Goal: Register for event/course

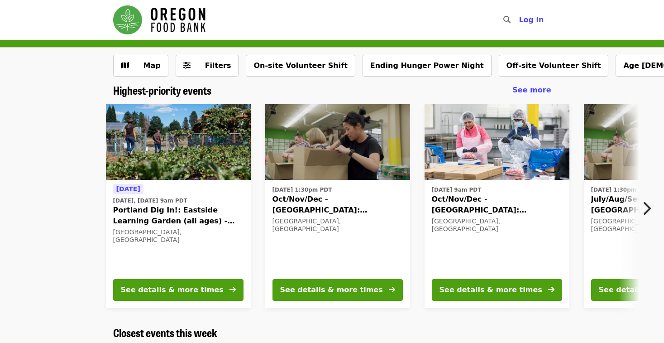
click at [645, 211] on icon "chevron-right icon" at bounding box center [646, 208] width 9 height 17
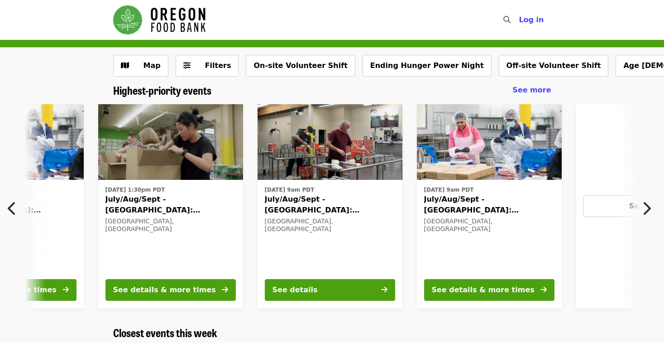
scroll to position [0, 487]
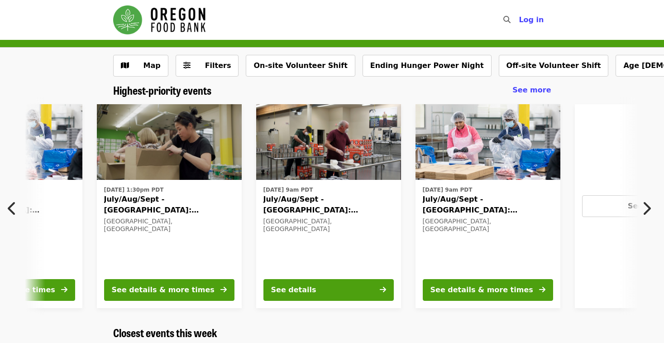
click at [10, 206] on icon "chevron-left icon" at bounding box center [12, 208] width 9 height 17
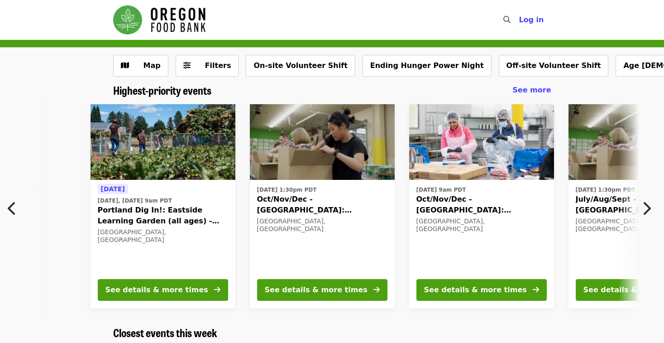
scroll to position [0, 9]
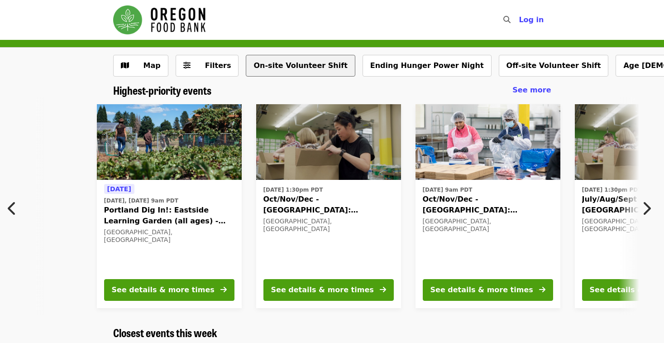
click at [296, 59] on button "On-site Volunteer Shift" at bounding box center [300, 66] width 109 height 22
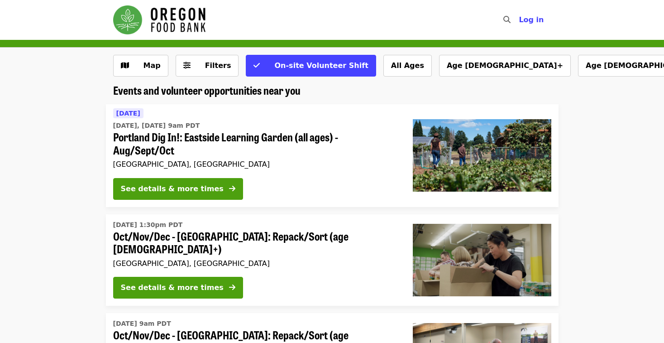
click at [612, 255] on li "Wed, Oct 1 @ 1:30pm PDT Oct/Nov/Dec - Portland: Repack/Sort (age 8+) Portland, …" at bounding box center [332, 260] width 664 height 92
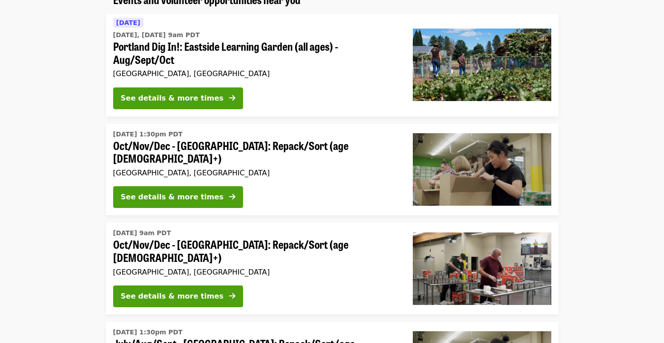
scroll to position [109, 0]
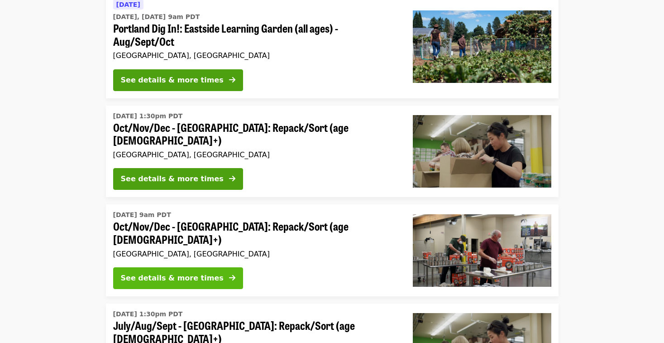
click at [192, 273] on div "See details & more times" at bounding box center [172, 278] width 103 height 11
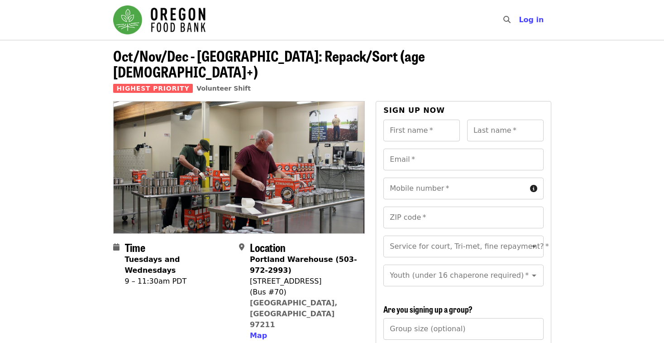
scroll to position [109, 0]
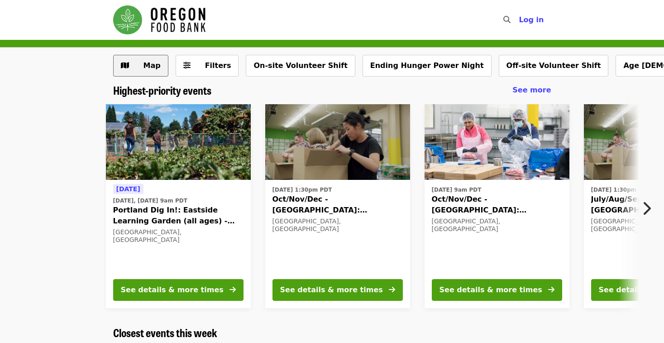
click at [148, 69] on span "Map" at bounding box center [152, 65] width 17 height 9
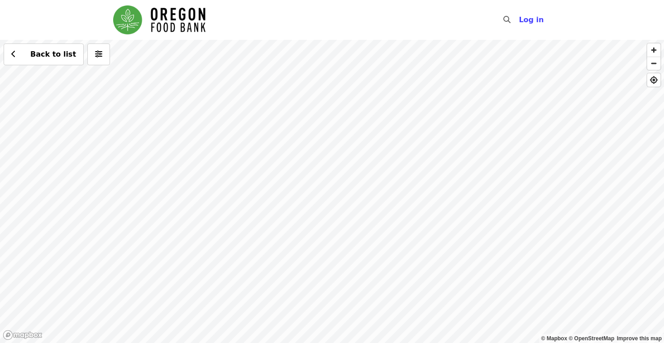
click at [303, 150] on div "Back to list" at bounding box center [332, 191] width 664 height 303
drag, startPoint x: 183, startPoint y: 161, endPoint x: 348, endPoint y: 115, distance: 171.1
click at [348, 115] on div "Back to list" at bounding box center [332, 191] width 664 height 303
drag, startPoint x: 135, startPoint y: 224, endPoint x: 407, endPoint y: 164, distance: 278.2
click at [407, 164] on div "Back to list" at bounding box center [332, 191] width 664 height 303
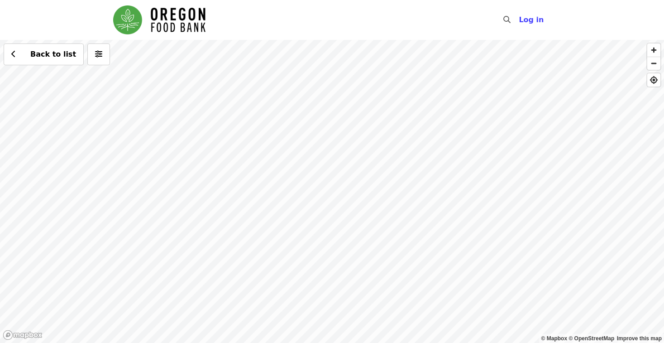
drag, startPoint x: 223, startPoint y: 121, endPoint x: 399, endPoint y: 151, distance: 178.2
click at [399, 149] on div "Back to list" at bounding box center [332, 191] width 664 height 303
drag, startPoint x: 151, startPoint y: 142, endPoint x: 268, endPoint y: 164, distance: 119.2
click at [268, 164] on div "Back to list" at bounding box center [332, 191] width 664 height 303
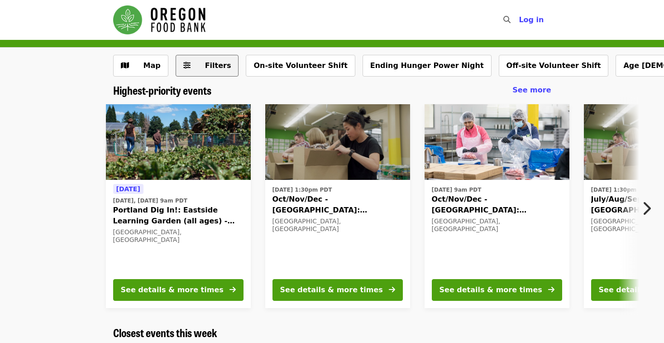
click at [190, 63] on button "Filters" at bounding box center [207, 66] width 63 height 22
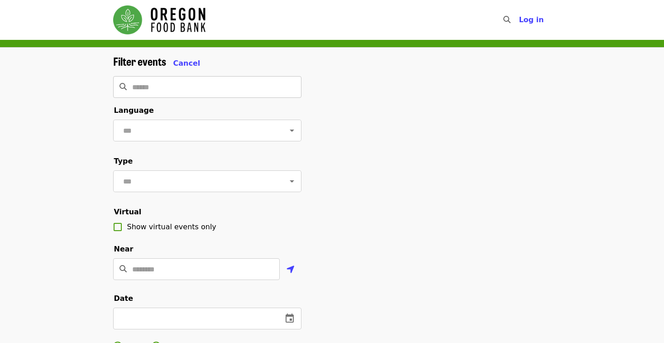
click at [187, 82] on input "Search" at bounding box center [216, 87] width 169 height 22
type input "******"
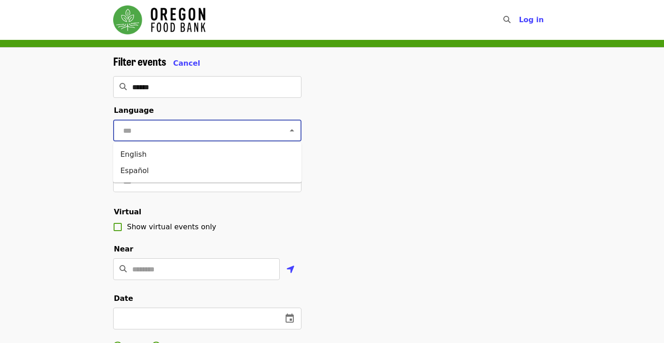
drag, startPoint x: 187, startPoint y: 82, endPoint x: 177, endPoint y: 130, distance: 49.0
click at [177, 130] on input "text" at bounding box center [196, 130] width 152 height 17
click at [152, 155] on li "English" at bounding box center [207, 154] width 188 height 16
type input "*******"
click at [157, 183] on input "text" at bounding box center [196, 180] width 152 height 17
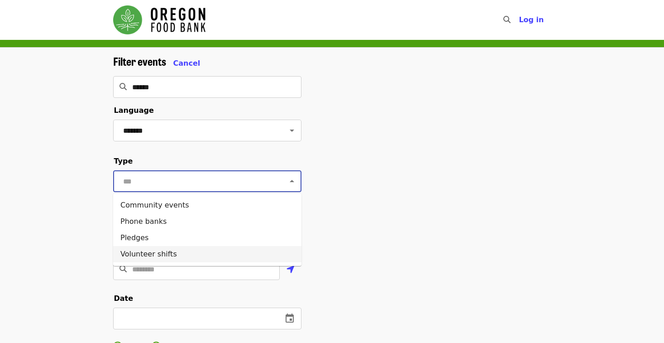
click at [160, 252] on li "Volunteer shifts" at bounding box center [207, 254] width 188 height 16
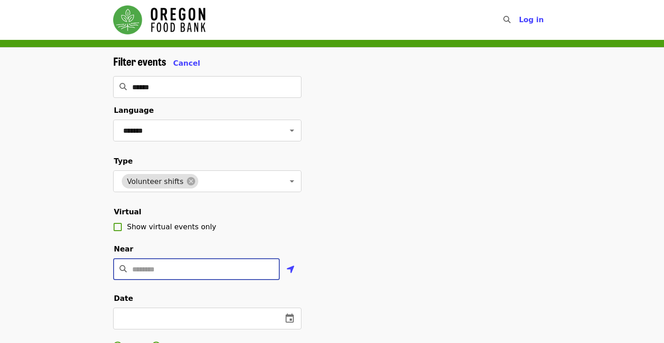
click at [196, 269] on input "Location" at bounding box center [206, 269] width 148 height 22
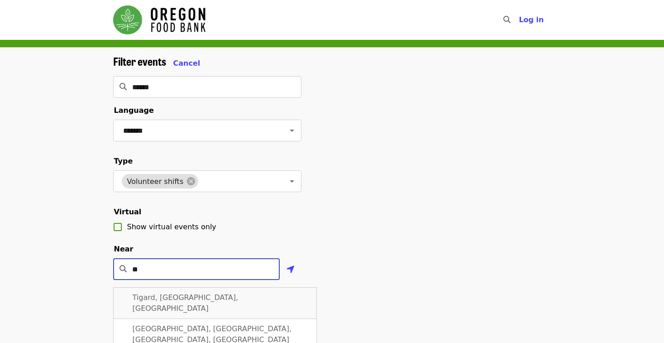
click at [188, 302] on div "Tigard, OR, USA" at bounding box center [215, 303] width 204 height 32
type input "**********"
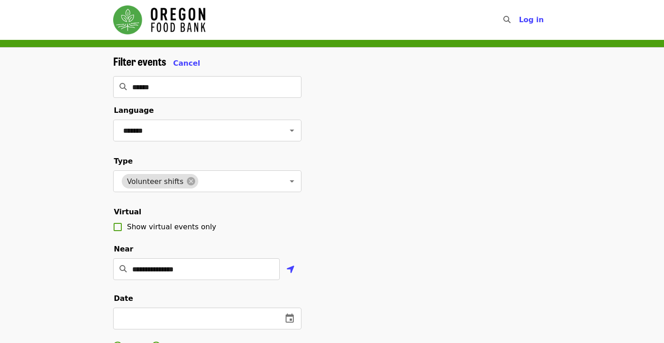
click at [334, 288] on div "**********" at bounding box center [332, 307] width 453 height 505
click at [292, 314] on icon "change date" at bounding box center [290, 317] width 8 height 9
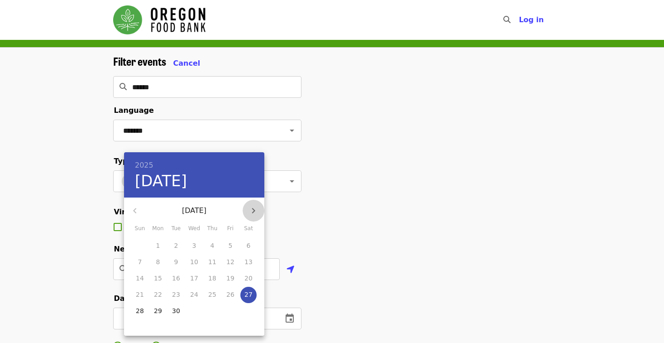
click at [255, 209] on icon "button" at bounding box center [253, 210] width 11 height 11
click at [213, 275] on p "16" at bounding box center [212, 277] width 8 height 9
type input "**********"
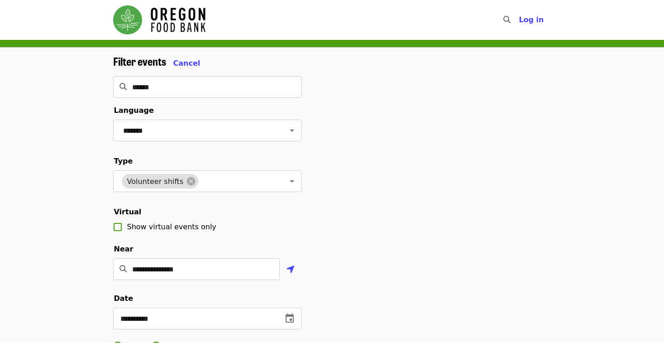
click at [366, 293] on div "**********" at bounding box center [332, 307] width 453 height 505
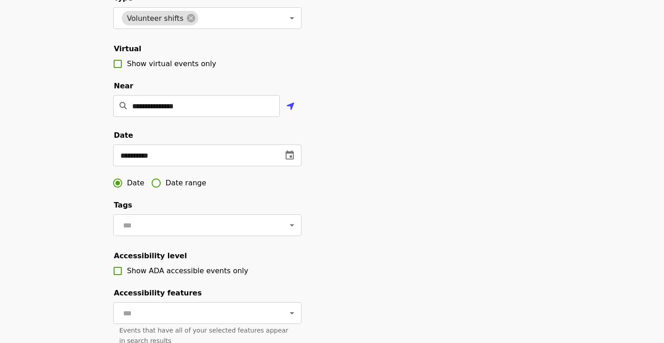
scroll to position [181, 0]
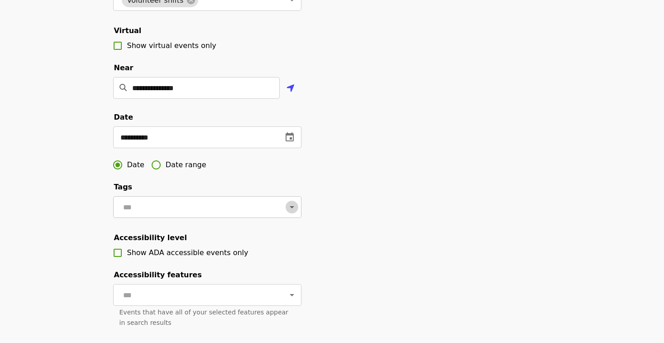
click at [290, 207] on icon "Open" at bounding box center [292, 206] width 11 height 11
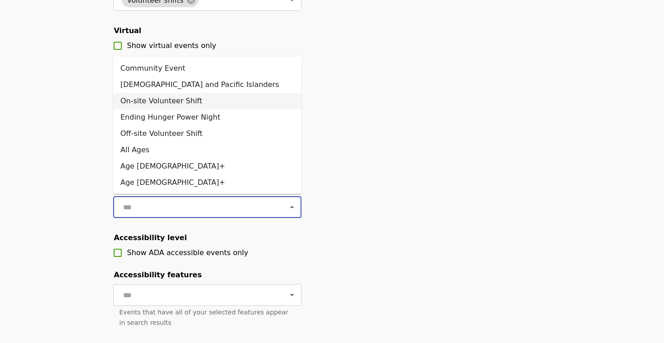
click at [213, 101] on li "On-site Volunteer Shift" at bounding box center [207, 101] width 188 height 16
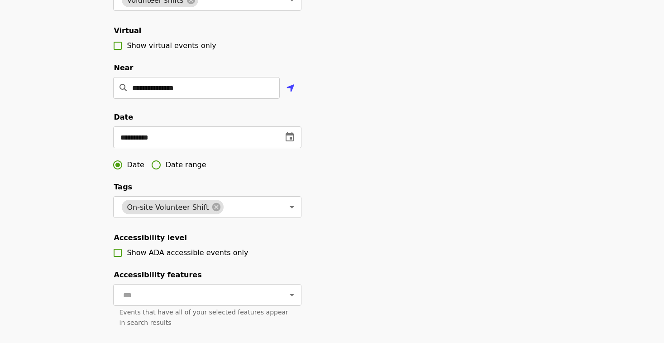
click at [347, 227] on div "**********" at bounding box center [332, 126] width 453 height 505
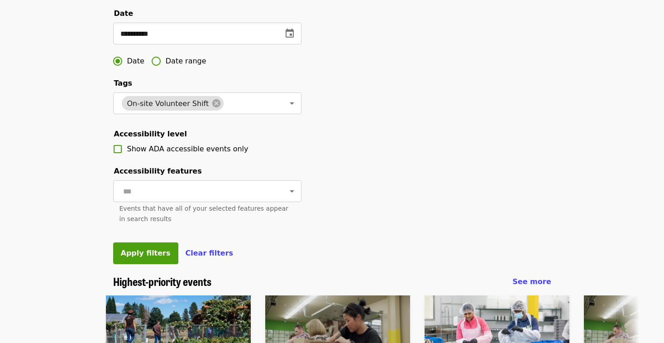
scroll to position [290, 0]
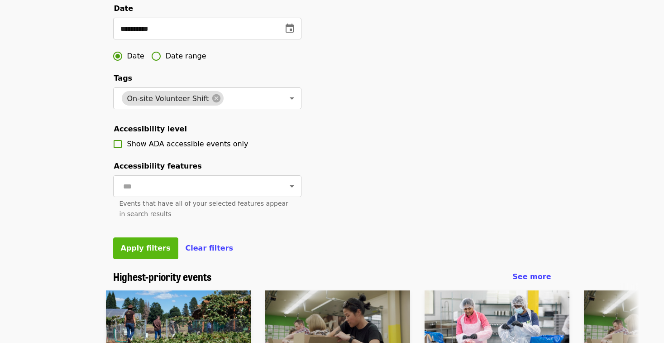
click at [129, 250] on span "Apply filters" at bounding box center [146, 248] width 50 height 9
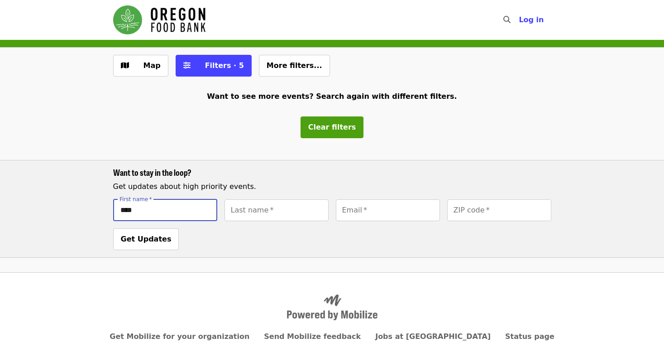
type input "****"
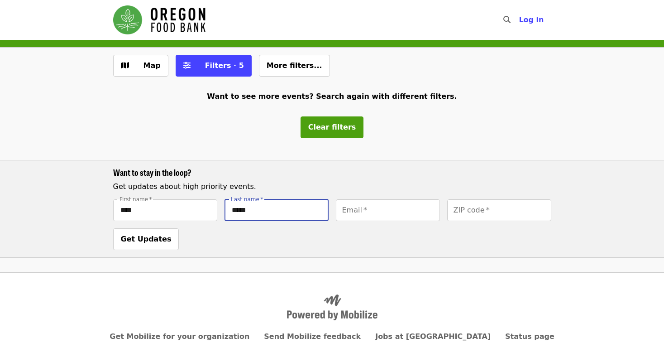
click at [235, 210] on input "*****" at bounding box center [277, 210] width 104 height 22
type input "*****"
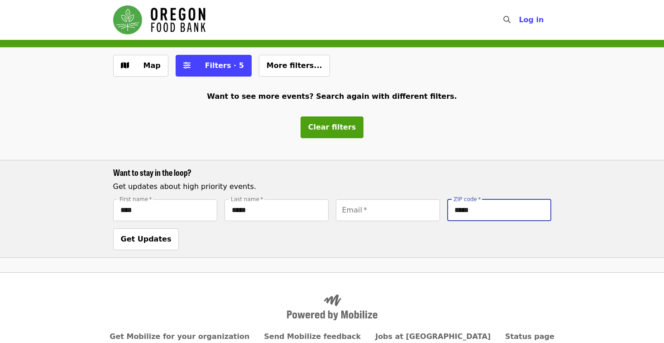
type input "*****"
click at [619, 224] on div "Want to stay in the loop? Get updates about high priority events. First name   …" at bounding box center [332, 209] width 664 height 98
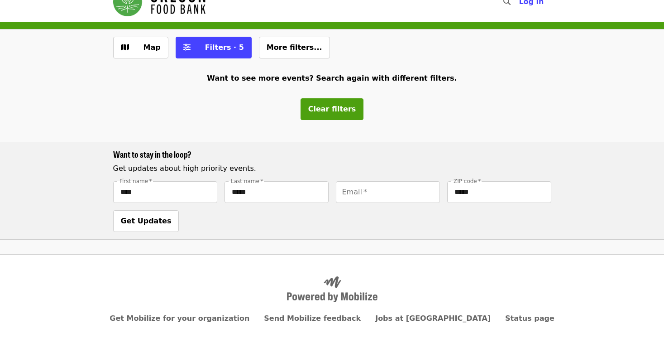
scroll to position [45, 0]
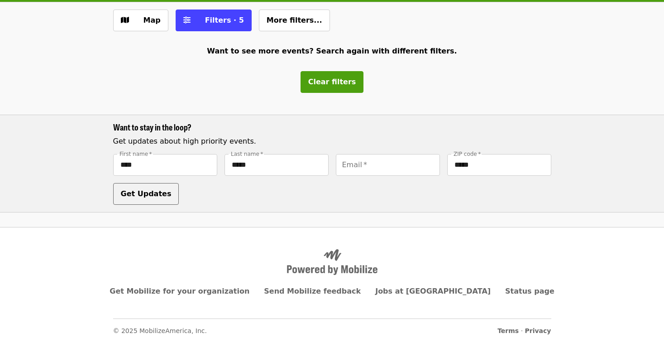
click at [148, 196] on span "Get Updates" at bounding box center [146, 193] width 51 height 9
type input "**********"
click at [151, 197] on span "Get Updates" at bounding box center [146, 193] width 51 height 9
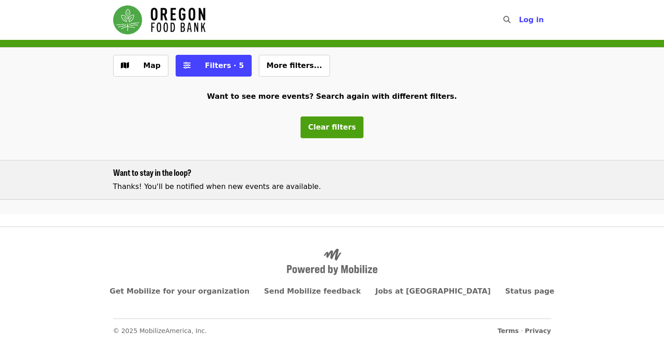
scroll to position [0, 0]
click at [397, 199] on div "Want to see more events? Search again with different filters. Clear filters Wan…" at bounding box center [332, 149] width 664 height 130
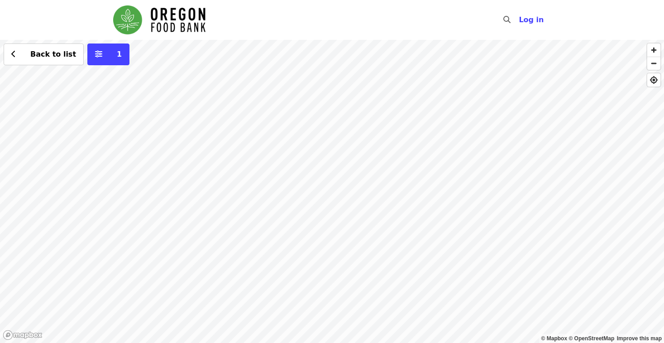
click at [234, 184] on div "Back to list 1" at bounding box center [332, 191] width 664 height 303
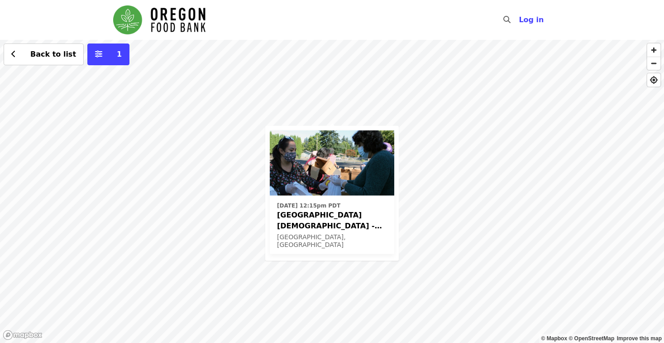
click at [330, 166] on img at bounding box center [332, 162] width 124 height 65
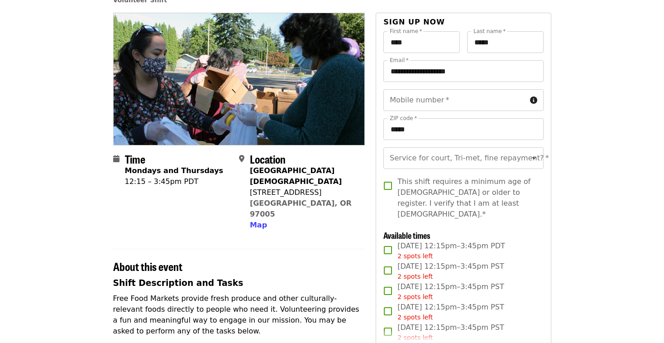
scroll to position [91, 0]
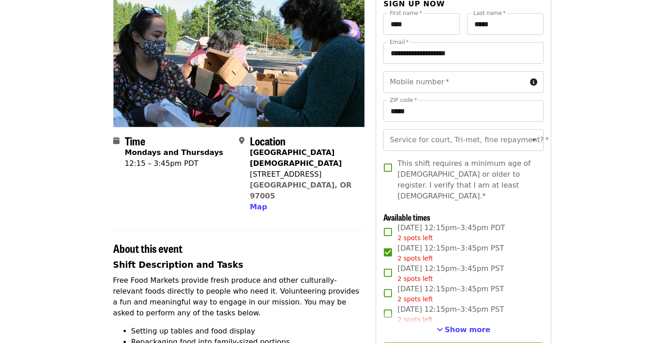
click at [261, 148] on strong "[GEOGRAPHIC_DATA][DEMOGRAPHIC_DATA]" at bounding box center [296, 157] width 92 height 19
drag, startPoint x: 253, startPoint y: 149, endPoint x: 275, endPoint y: 164, distance: 27.4
click at [275, 164] on strong "[GEOGRAPHIC_DATA][DEMOGRAPHIC_DATA]" at bounding box center [296, 157] width 92 height 19
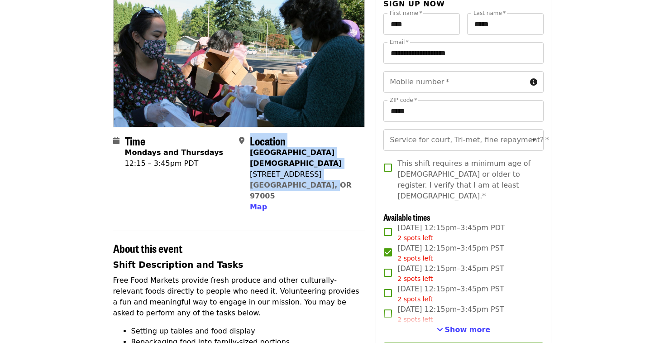
drag, startPoint x: 247, startPoint y: 153, endPoint x: 332, endPoint y: 184, distance: 90.8
click at [332, 184] on div "Location [GEOGRAPHIC_DATA][DEMOGRAPHIC_DATA] [STREET_ADDRESS] Map" at bounding box center [298, 173] width 119 height 78
copy div "Location [GEOGRAPHIC_DATA][DEMOGRAPHIC_DATA] [STREET_ADDRESS]"
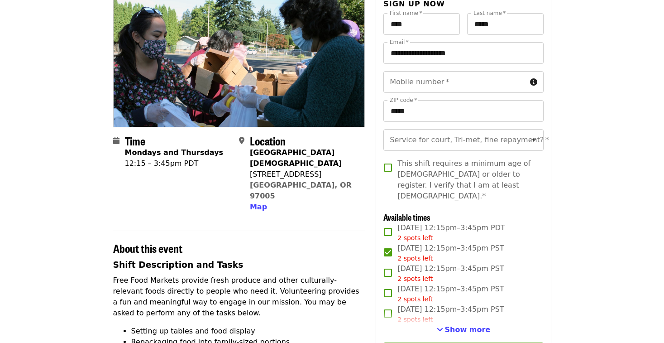
type input "**********"
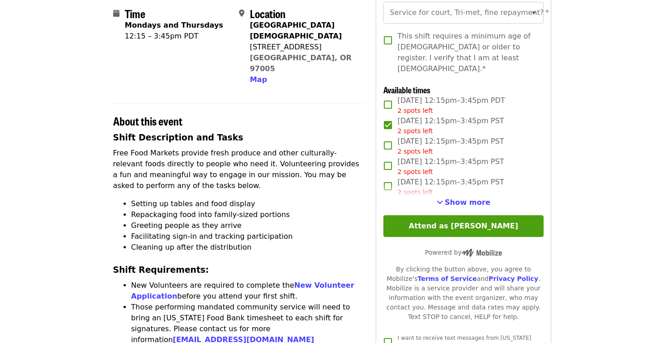
scroll to position [235, 0]
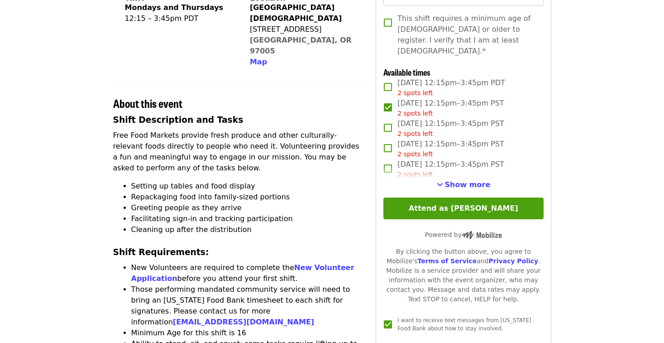
click at [596, 79] on article "[GEOGRAPHIC_DATA][DEMOGRAPHIC_DATA] - Free Food Market (16+) Volunteer Shift Ti…" at bounding box center [332, 290] width 664 height 973
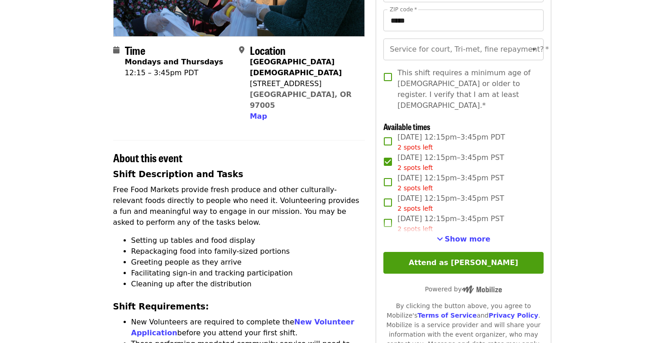
scroll to position [127, 0]
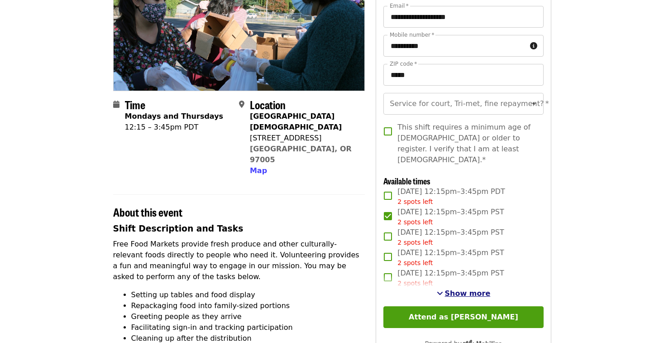
click at [455, 289] on span "Show more" at bounding box center [468, 293] width 46 height 9
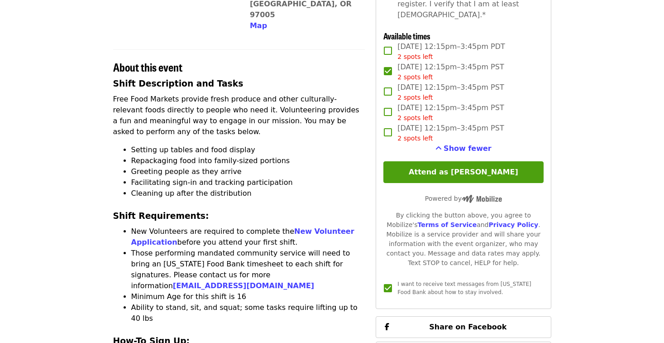
scroll to position [254, 0]
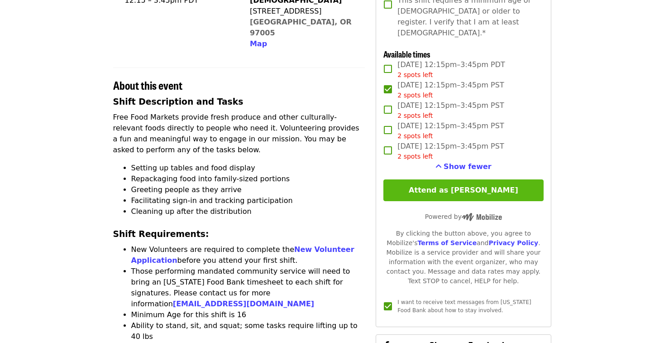
click at [460, 179] on button "Attend as [PERSON_NAME]" at bounding box center [463, 190] width 160 height 22
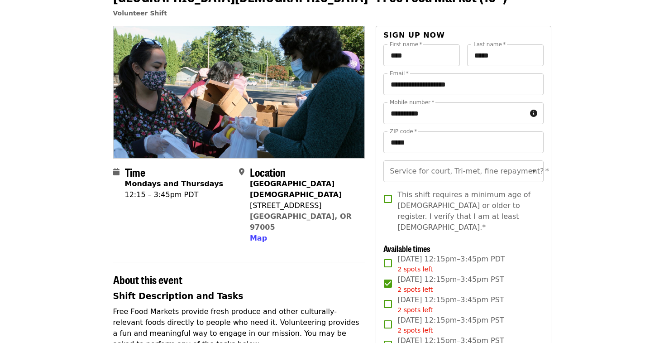
click at [460, 170] on div "Service for court, Tri-met, fine repayment?   * Service for court, Tri-met, fin…" at bounding box center [463, 171] width 160 height 22
click at [522, 172] on icon "Clear" at bounding box center [522, 171] width 9 height 9
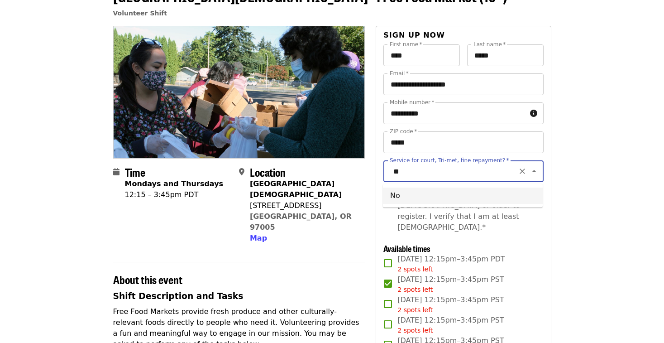
click at [474, 192] on li "No" at bounding box center [463, 195] width 160 height 16
click at [534, 170] on icon "Open" at bounding box center [534, 171] width 5 height 2
type input "**"
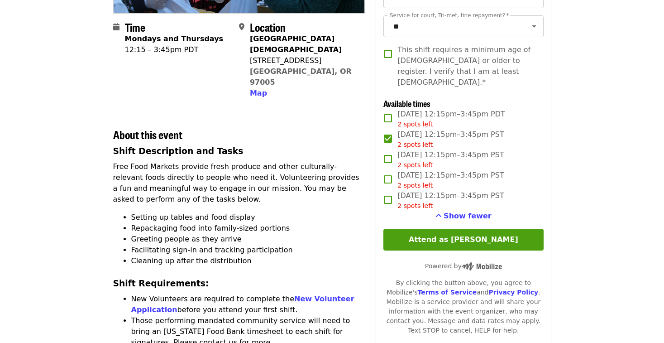
scroll to position [222, 0]
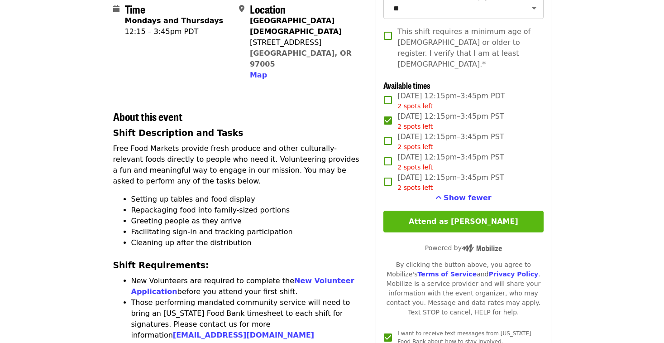
click at [476, 211] on button "Attend as [PERSON_NAME]" at bounding box center [463, 222] width 160 height 22
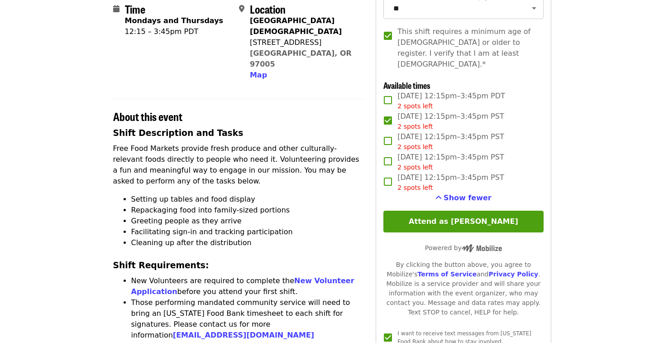
click at [607, 130] on article "[GEOGRAPHIC_DATA][DEMOGRAPHIC_DATA] - Free Food Market (16+) Volunteer Shift Ti…" at bounding box center [332, 304] width 664 height 973
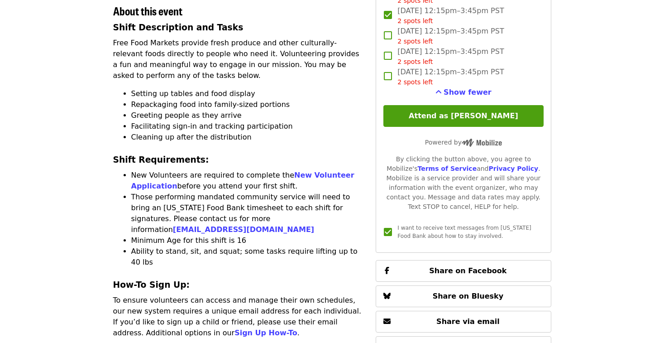
scroll to position [326, 0]
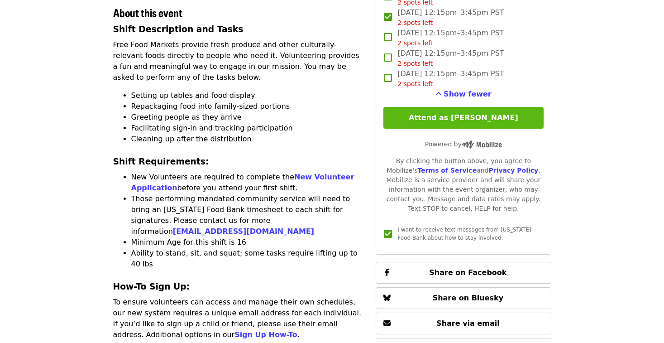
click at [472, 107] on button "Attend as [PERSON_NAME]" at bounding box center [463, 118] width 160 height 22
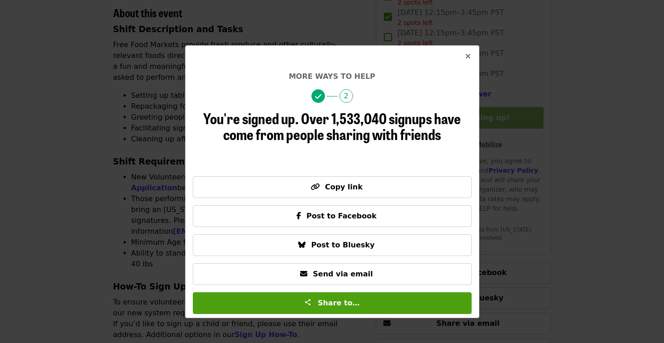
click at [469, 54] on icon "times icon" at bounding box center [467, 56] width 5 height 9
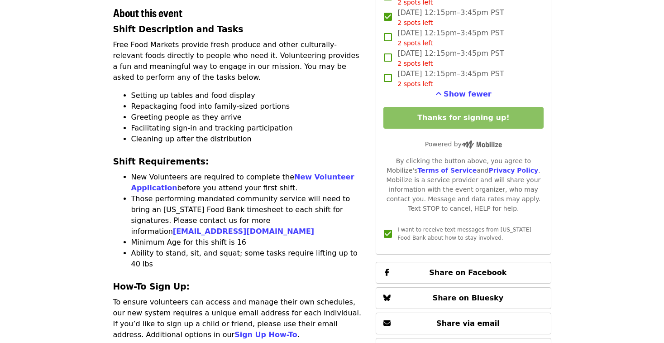
click at [600, 79] on article "[GEOGRAPHIC_DATA][DEMOGRAPHIC_DATA] - Free Food Market (16+) Volunteer Shift Ti…" at bounding box center [332, 200] width 664 height 973
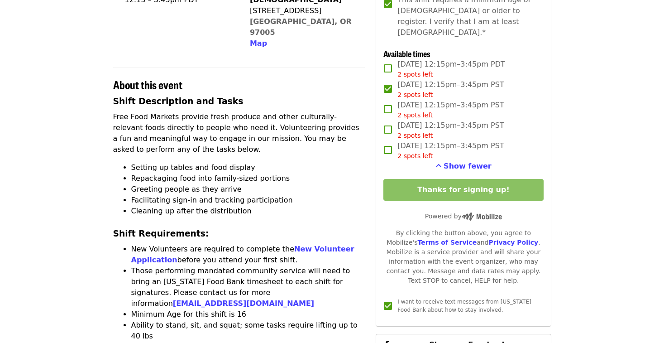
scroll to position [235, 0]
